Goal: Task Accomplishment & Management: Complete application form

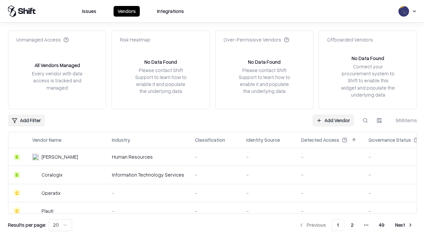
click at [333, 120] on link "Add Vendor" at bounding box center [334, 121] width 42 height 12
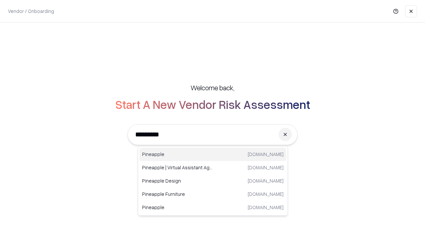
click at [213, 154] on div "Pineapple [DOMAIN_NAME]" at bounding box center [213, 154] width 147 height 13
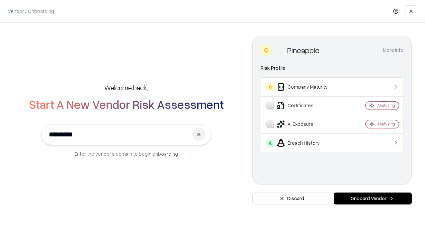
type input "*********"
click at [373, 199] on button "Onboard Vendor" at bounding box center [373, 199] width 78 height 12
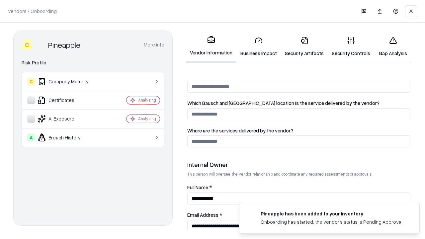
scroll to position [344, 0]
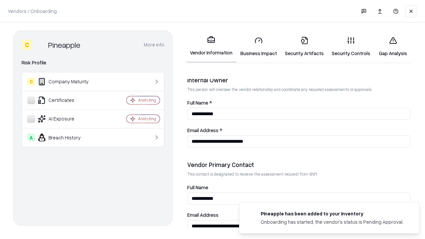
click at [259, 47] on link "Business Impact" at bounding box center [259, 46] width 45 height 31
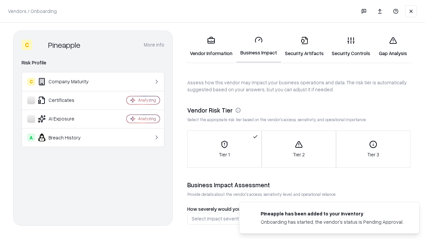
click at [304, 47] on link "Security Artifacts" at bounding box center [304, 46] width 47 height 31
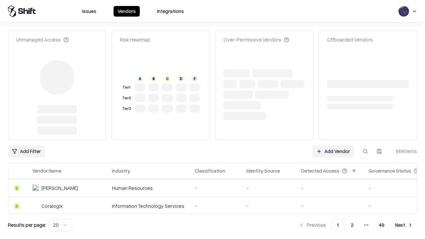
click at [333, 151] on link "Add Vendor" at bounding box center [334, 152] width 42 height 12
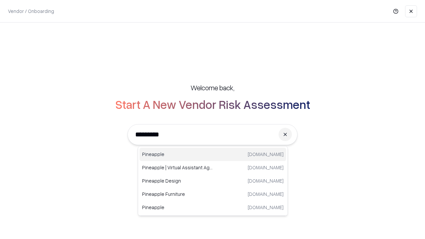
click at [213, 154] on div "Pineapple [DOMAIN_NAME]" at bounding box center [213, 154] width 147 height 13
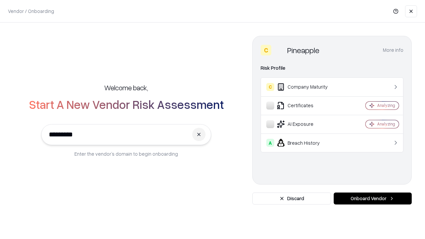
type input "*********"
click at [373, 199] on button "Onboard Vendor" at bounding box center [373, 199] width 78 height 12
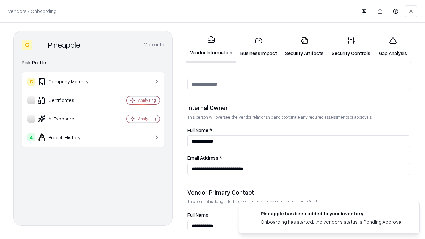
scroll to position [344, 0]
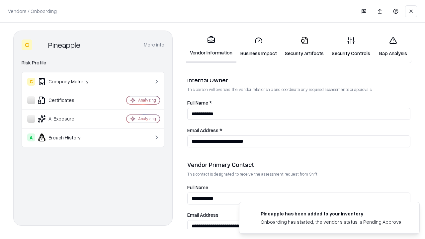
click at [393, 47] on link "Gap Analysis" at bounding box center [393, 46] width 38 height 31
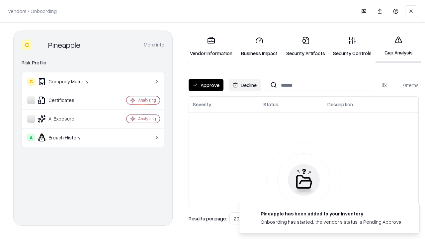
click at [206, 85] on button "Approve" at bounding box center [206, 85] width 35 height 12
